Goal: Task Accomplishment & Management: Manage account settings

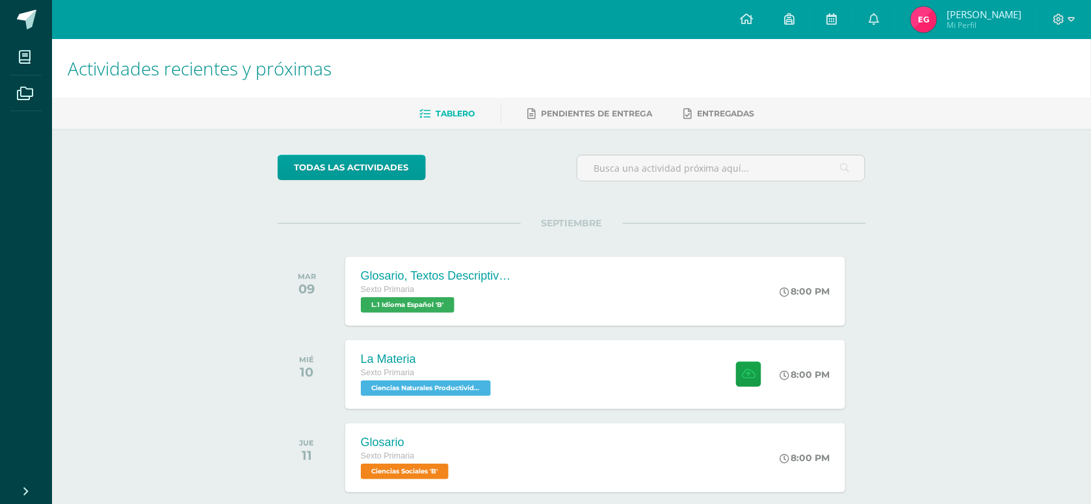
click at [931, 27] on img at bounding box center [924, 19] width 26 height 26
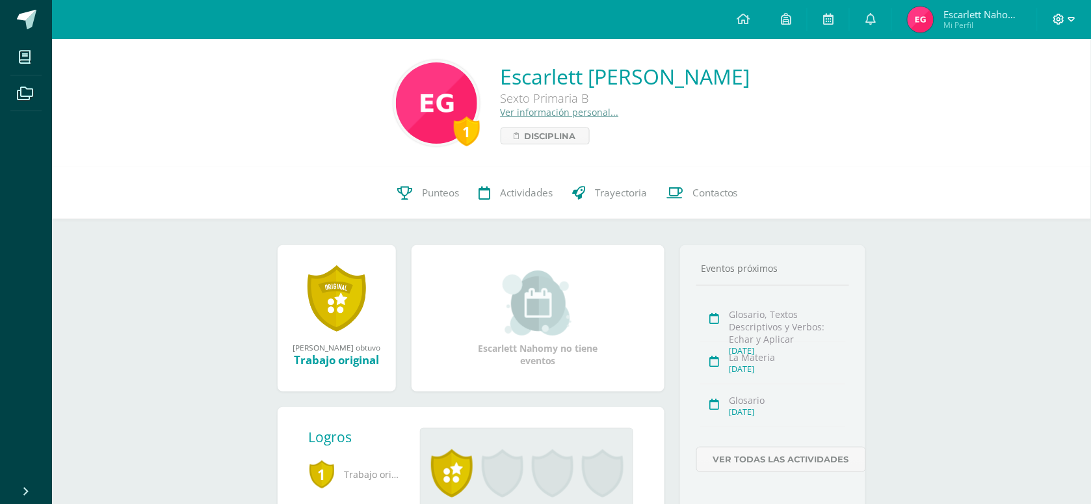
click at [1065, 17] on span at bounding box center [1064, 19] width 22 height 14
click at [1020, 70] on span "Configuración" at bounding box center [1032, 70] width 60 height 12
